Goal: Transaction & Acquisition: Purchase product/service

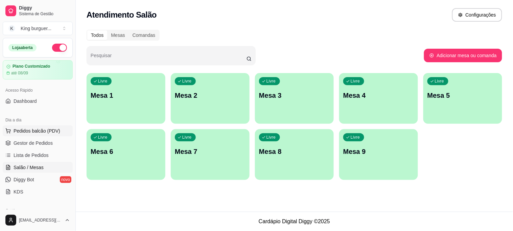
click at [51, 129] on span "Pedidos balcão (PDV)" at bounding box center [37, 131] width 47 height 7
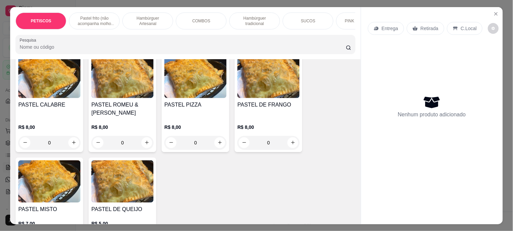
scroll to position [263, 0]
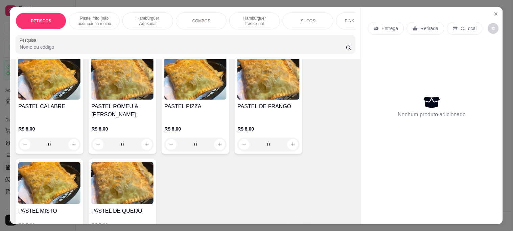
click at [265, 85] on img at bounding box center [268, 79] width 62 height 42
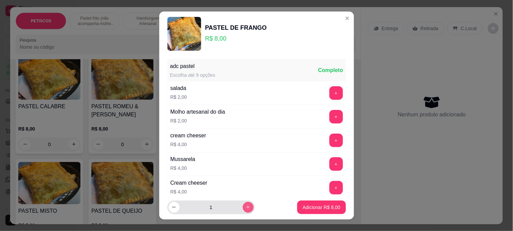
click at [246, 210] on icon "increase-product-quantity" at bounding box center [248, 207] width 5 height 5
type input "2"
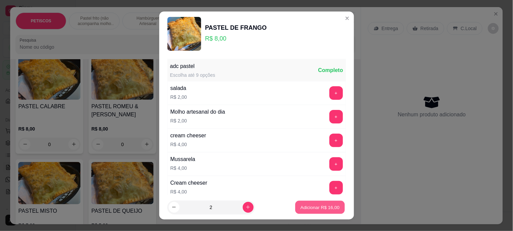
click at [302, 206] on p "Adicionar R$ 16,00" at bounding box center [320, 207] width 39 height 6
type input "2"
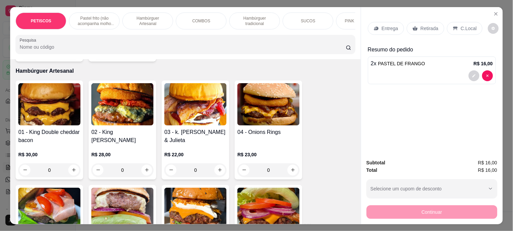
scroll to position [451, 0]
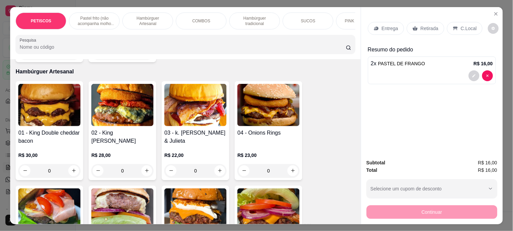
click at [65, 102] on img at bounding box center [49, 105] width 62 height 42
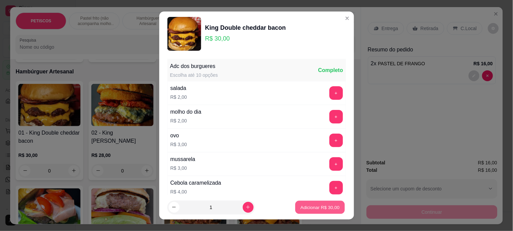
click at [327, 208] on p "Adicionar R$ 30,00" at bounding box center [320, 207] width 39 height 6
type input "1"
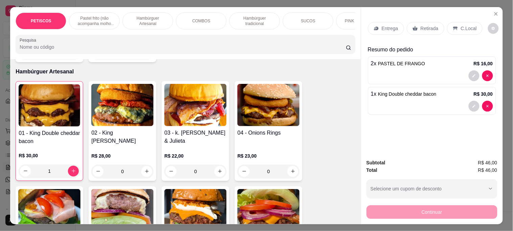
click at [386, 25] on p "Entrega" at bounding box center [390, 28] width 17 height 7
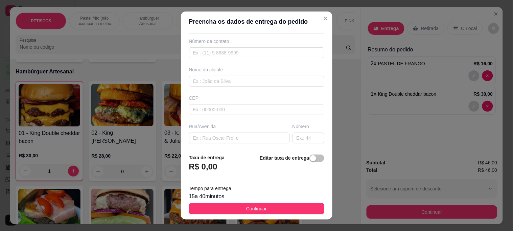
scroll to position [38, 0]
click at [195, 122] on input "text" at bounding box center [239, 124] width 101 height 11
paste input "Lulão primeira rua au lado de [PERSON_NAME]"
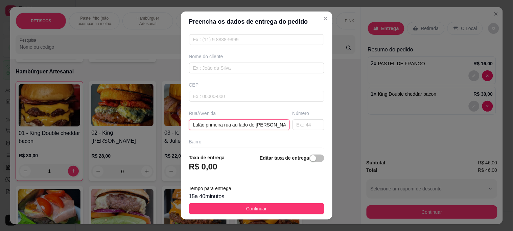
scroll to position [0, 9]
click at [225, 125] on input "Lulão primeira rua au lado de [PERSON_NAME]" at bounding box center [239, 124] width 101 height 11
click at [190, 124] on input "Lulão primeira rua ao lado de [PERSON_NAME]" at bounding box center [239, 124] width 101 height 11
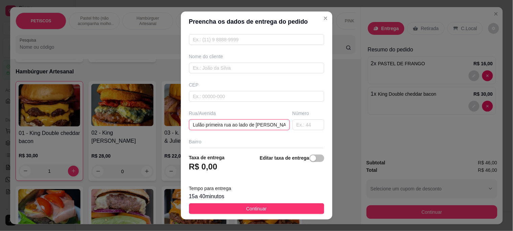
click at [249, 125] on input "Lulão primeira rua ao lado de [PERSON_NAME]" at bounding box center [239, 124] width 101 height 11
click at [263, 123] on input "Lulão primeira rua ao lado de [PERSON_NAME]" at bounding box center [239, 124] width 101 height 11
click at [271, 127] on input "Lulão primeira rua ao lado de [PERSON_NAME]" at bounding box center [239, 124] width 101 height 11
type input "Lulão primeira rua ao lado de [PERSON_NAME]"
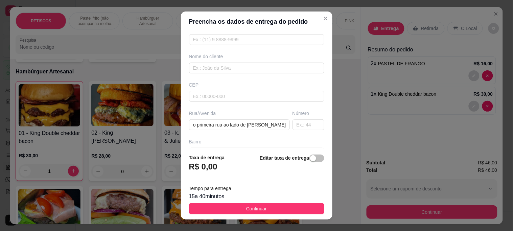
drag, startPoint x: 258, startPoint y: 125, endPoint x: 262, endPoint y: 164, distance: 38.7
click at [262, 164] on div "Editar taxa de entrega" at bounding box center [292, 165] width 64 height 22
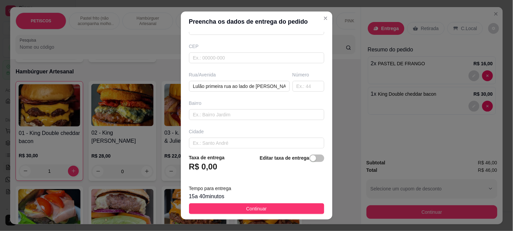
scroll to position [112, 0]
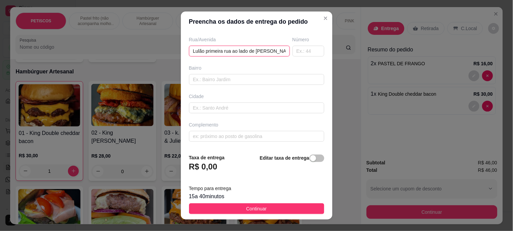
click at [267, 47] on input "Lulão primeira rua ao lado de [PERSON_NAME]" at bounding box center [239, 51] width 101 height 11
click at [275, 53] on input "Lulão primeira rua ao lado de [PERSON_NAME]" at bounding box center [239, 51] width 101 height 11
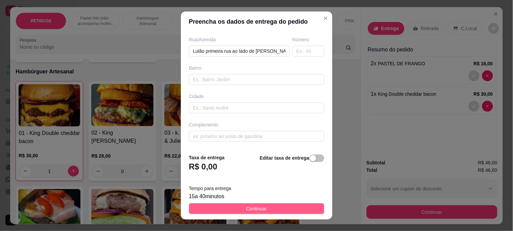
click at [260, 209] on span "Continuar" at bounding box center [256, 208] width 21 height 7
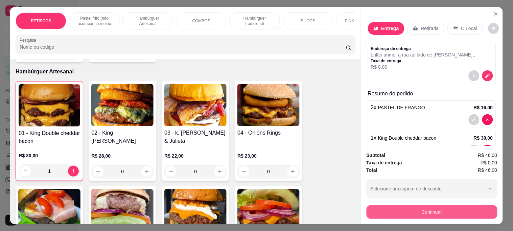
click at [397, 211] on button "Continuar" at bounding box center [432, 212] width 131 height 14
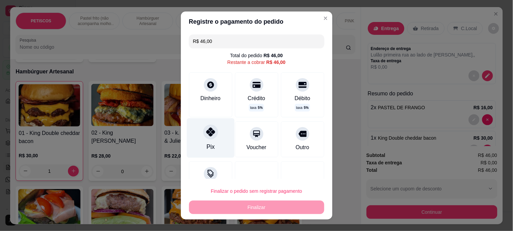
click at [209, 133] on icon at bounding box center [210, 132] width 9 height 9
type input "R$ 0,00"
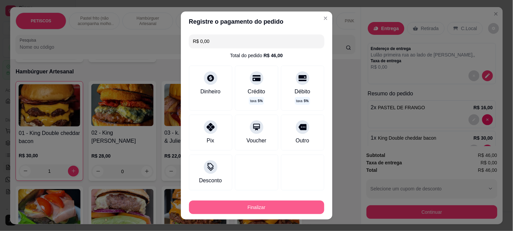
click at [266, 206] on button "Finalizar" at bounding box center [256, 208] width 135 height 14
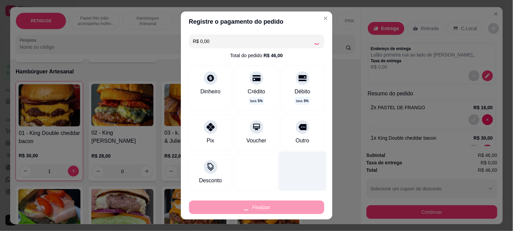
type input "0"
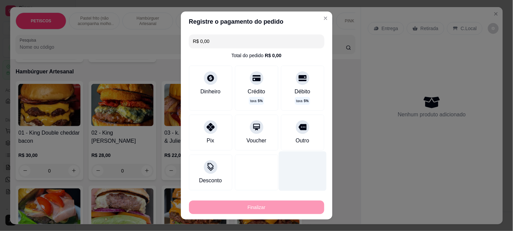
type input "-R$ 46,00"
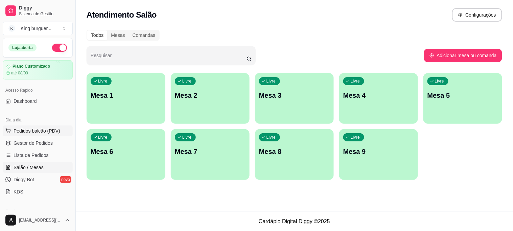
click at [44, 133] on span "Pedidos balcão (PDV)" at bounding box center [37, 131] width 47 height 7
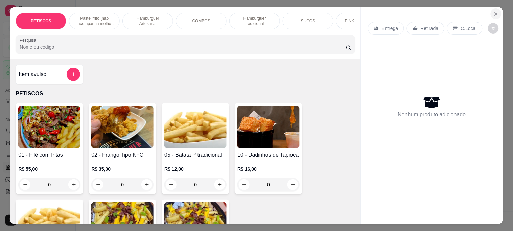
click at [494, 8] on button "Close" at bounding box center [496, 13] width 11 height 11
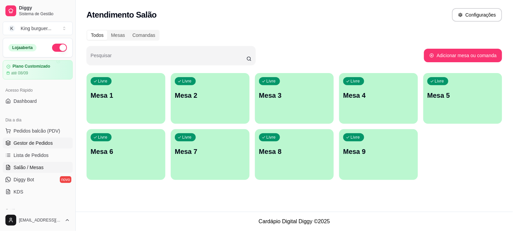
click at [54, 143] on link "Gestor de Pedidos" at bounding box center [38, 143] width 70 height 11
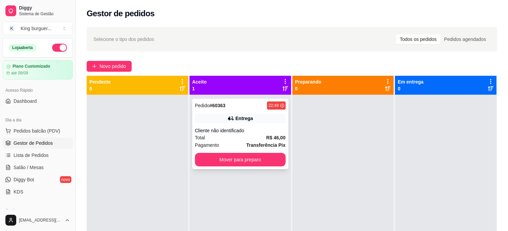
click at [251, 131] on div "Cliente não identificado" at bounding box center [240, 130] width 91 height 7
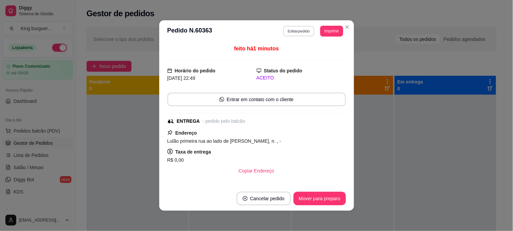
click at [300, 31] on button "Editar pedido" at bounding box center [298, 31] width 31 height 10
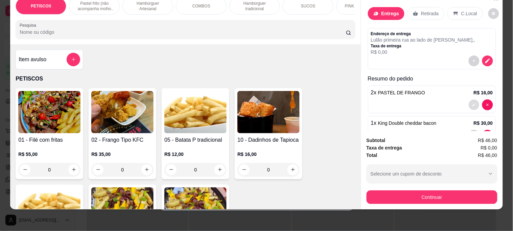
click at [472, 103] on icon "decrease-product-quantity" at bounding box center [474, 105] width 4 height 4
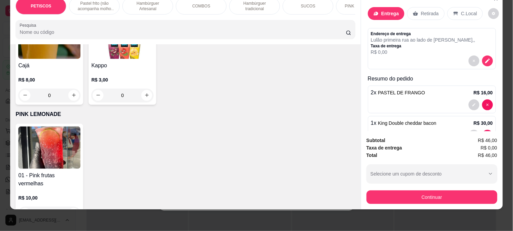
scroll to position [1616, 0]
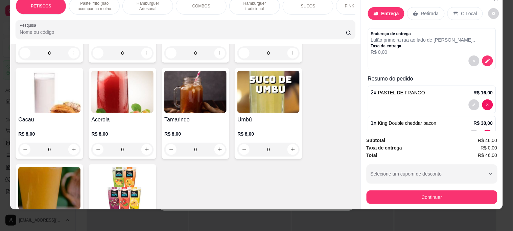
click at [117, 71] on img at bounding box center [122, 92] width 62 height 42
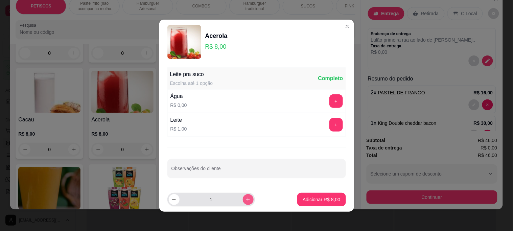
click at [246, 201] on icon "increase-product-quantity" at bounding box center [248, 199] width 5 height 5
click at [169, 200] on button "decrease-product-quantity" at bounding box center [174, 199] width 11 height 11
click at [172, 200] on icon "decrease-product-quantity" at bounding box center [174, 199] width 5 height 5
type input "1"
click at [329, 124] on button "+" at bounding box center [336, 125] width 14 height 14
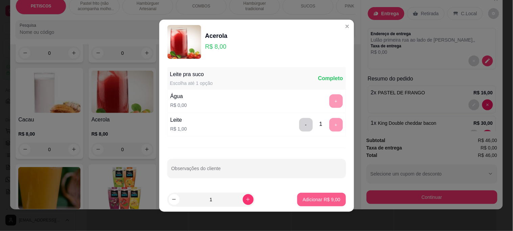
click at [306, 198] on p "Adicionar R$ 9,00" at bounding box center [322, 199] width 38 height 7
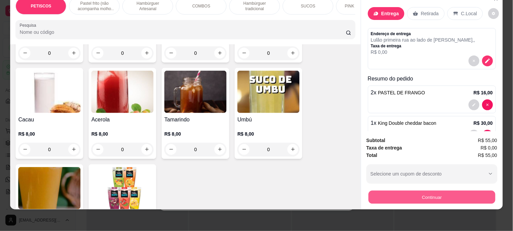
click at [424, 191] on button "Continuar" at bounding box center [431, 196] width 127 height 13
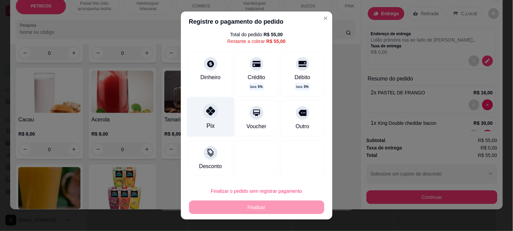
scroll to position [0, 0]
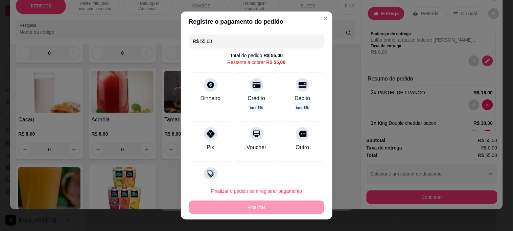
drag, startPoint x: 225, startPoint y: 39, endPoint x: 148, endPoint y: 36, distance: 77.5
click at [129, 41] on div "Registre o pagamento do pedido R$ 55,00 Total do pedido R$ 55,00 Restante a cob…" at bounding box center [256, 115] width 513 height 231
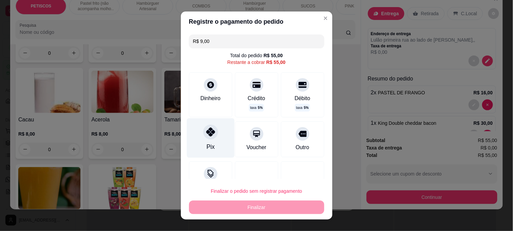
click at [206, 133] on icon at bounding box center [210, 132] width 9 height 9
click at [206, 130] on icon at bounding box center [210, 132] width 9 height 9
type input "R$ 0,00"
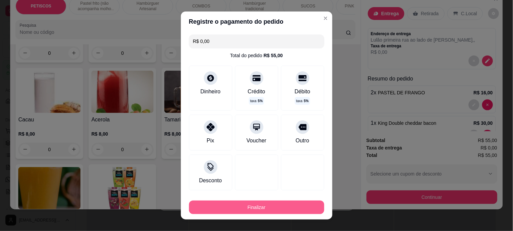
click at [238, 207] on button "Finalizar" at bounding box center [256, 208] width 135 height 14
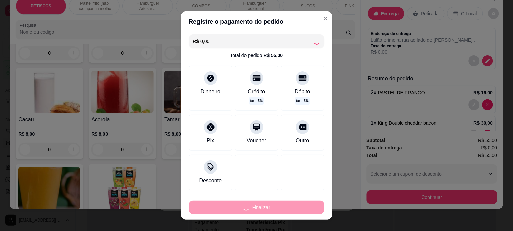
type input "0"
type input "-R$ 55,00"
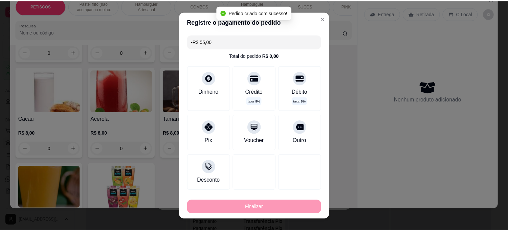
scroll to position [1615, 0]
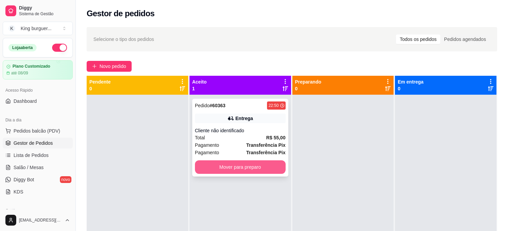
click at [271, 170] on button "Mover para preparo" at bounding box center [240, 167] width 91 height 14
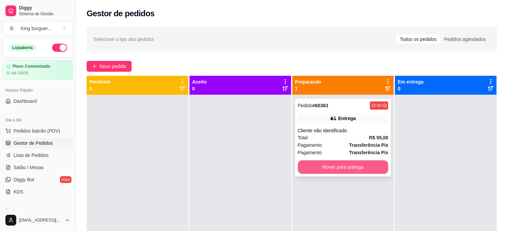
click at [370, 164] on button "Mover para entrega" at bounding box center [343, 167] width 91 height 14
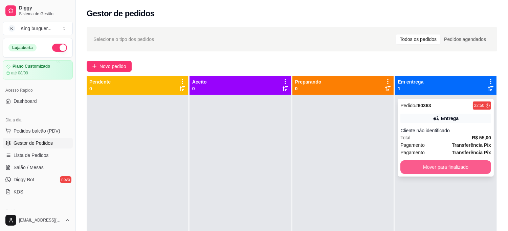
click at [413, 170] on button "Mover para finalizado" at bounding box center [445, 167] width 91 height 14
